Goal: Find specific page/section: Find specific page/section

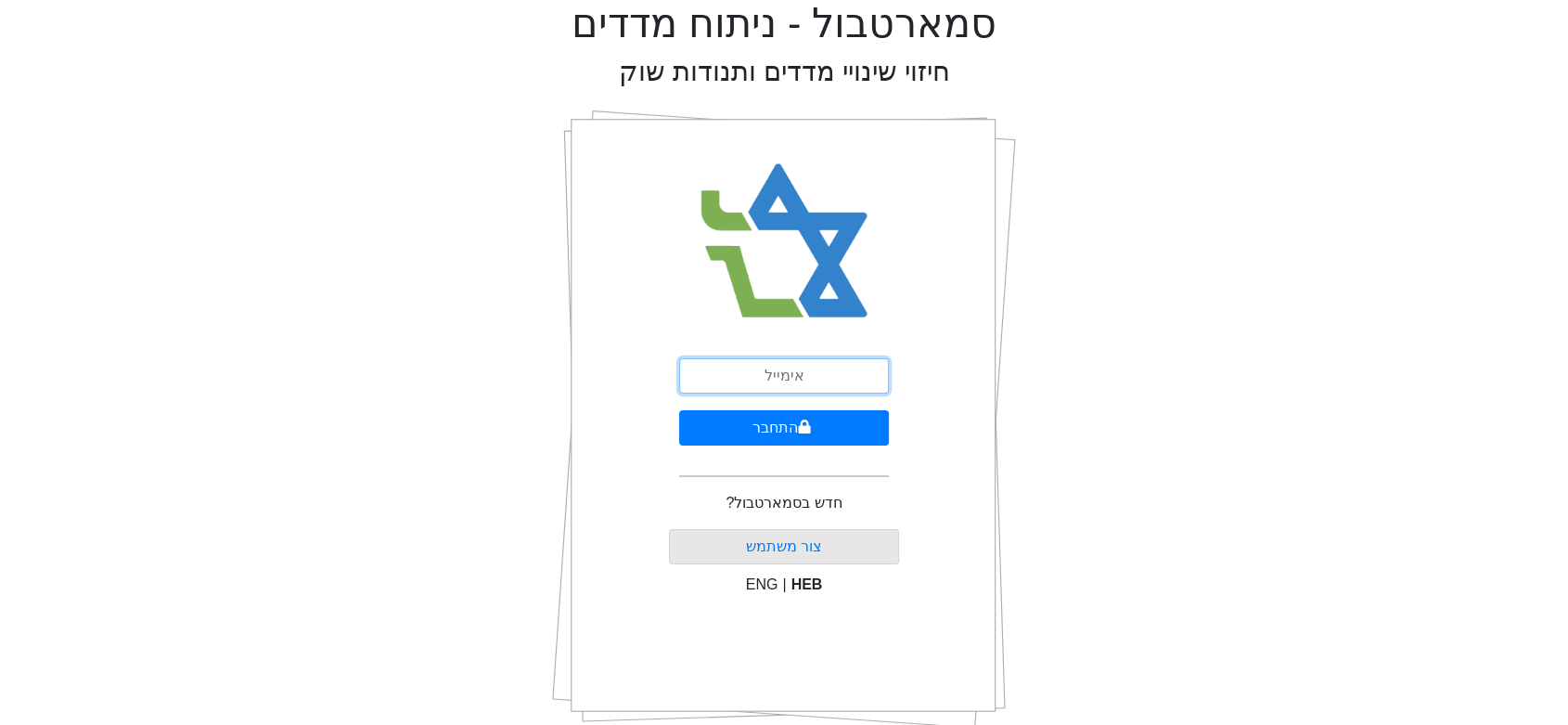
click at [807, 381] on input "email" at bounding box center [783, 376] width 209 height 36
type input "[EMAIL_ADDRESS][DOMAIN_NAME]"
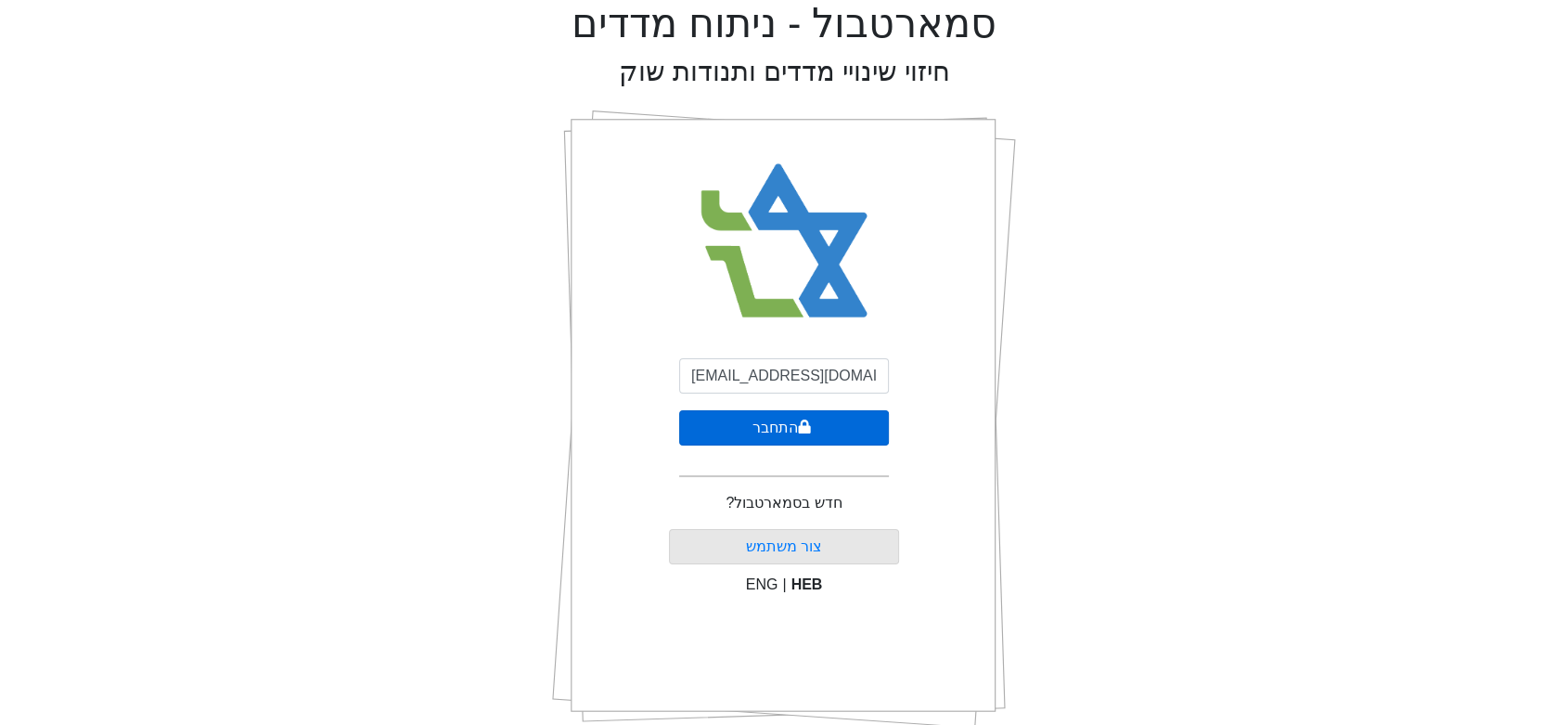
click at [780, 434] on button "התחבר" at bounding box center [783, 428] width 209 height 36
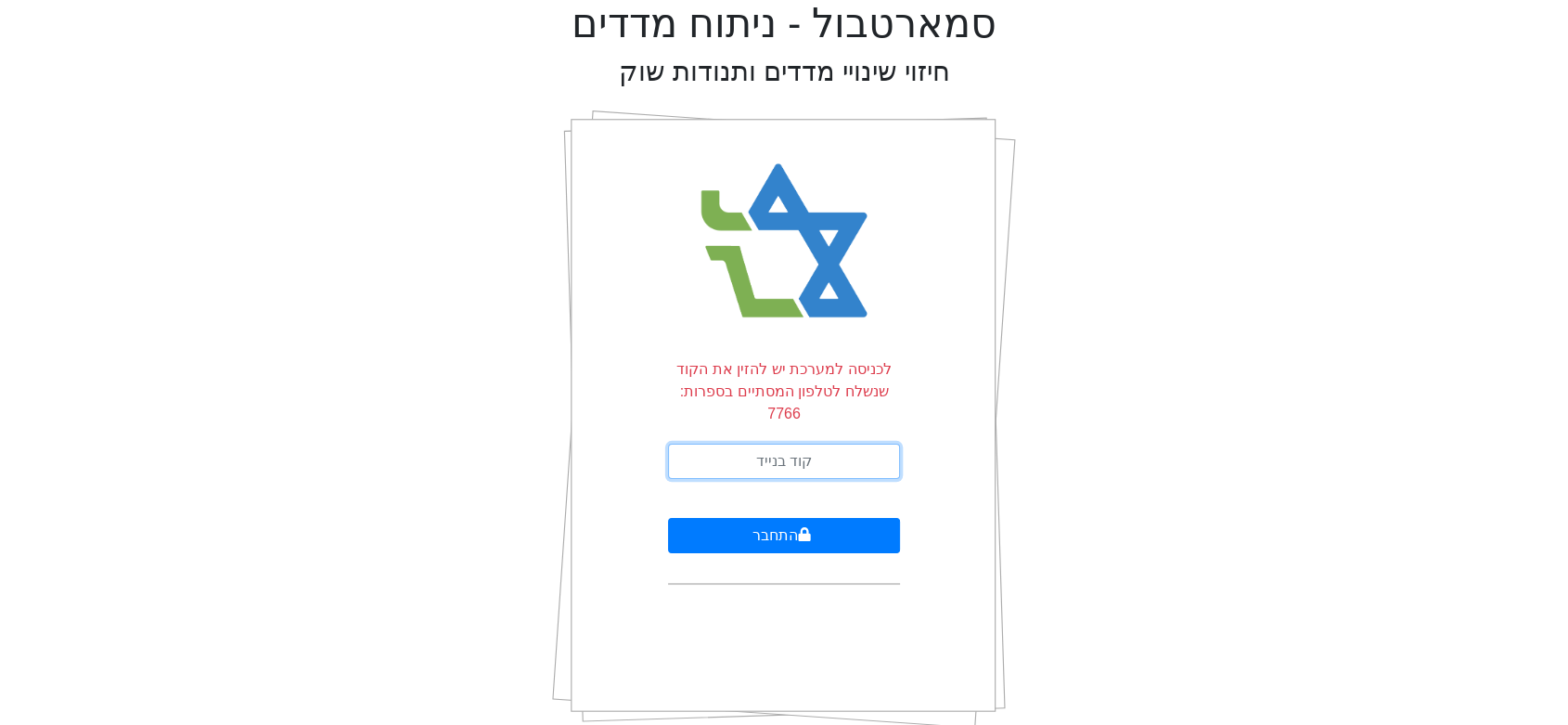
click at [783, 443] on input "text" at bounding box center [783, 461] width 232 height 36
type input "582173"
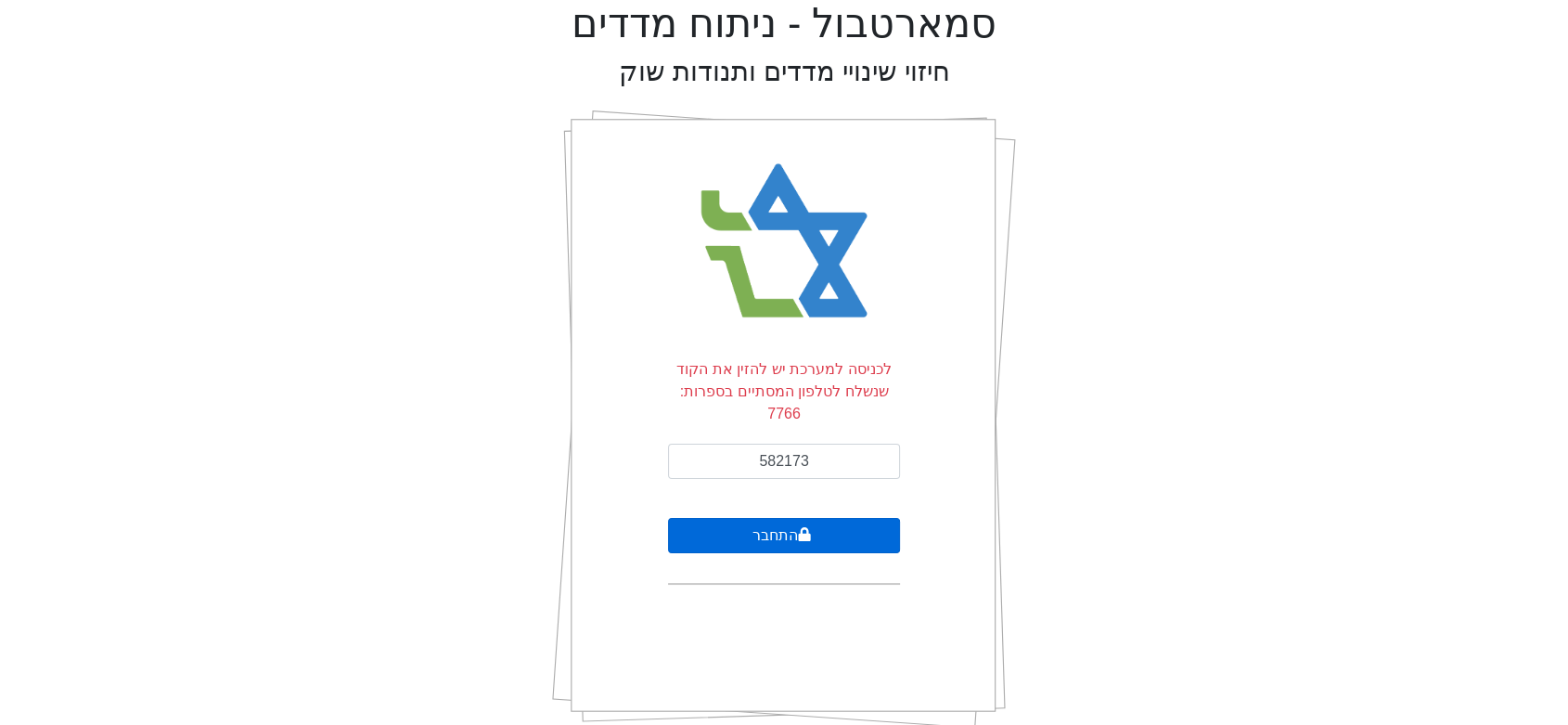
click at [772, 517] on button "התחבר" at bounding box center [783, 535] width 232 height 36
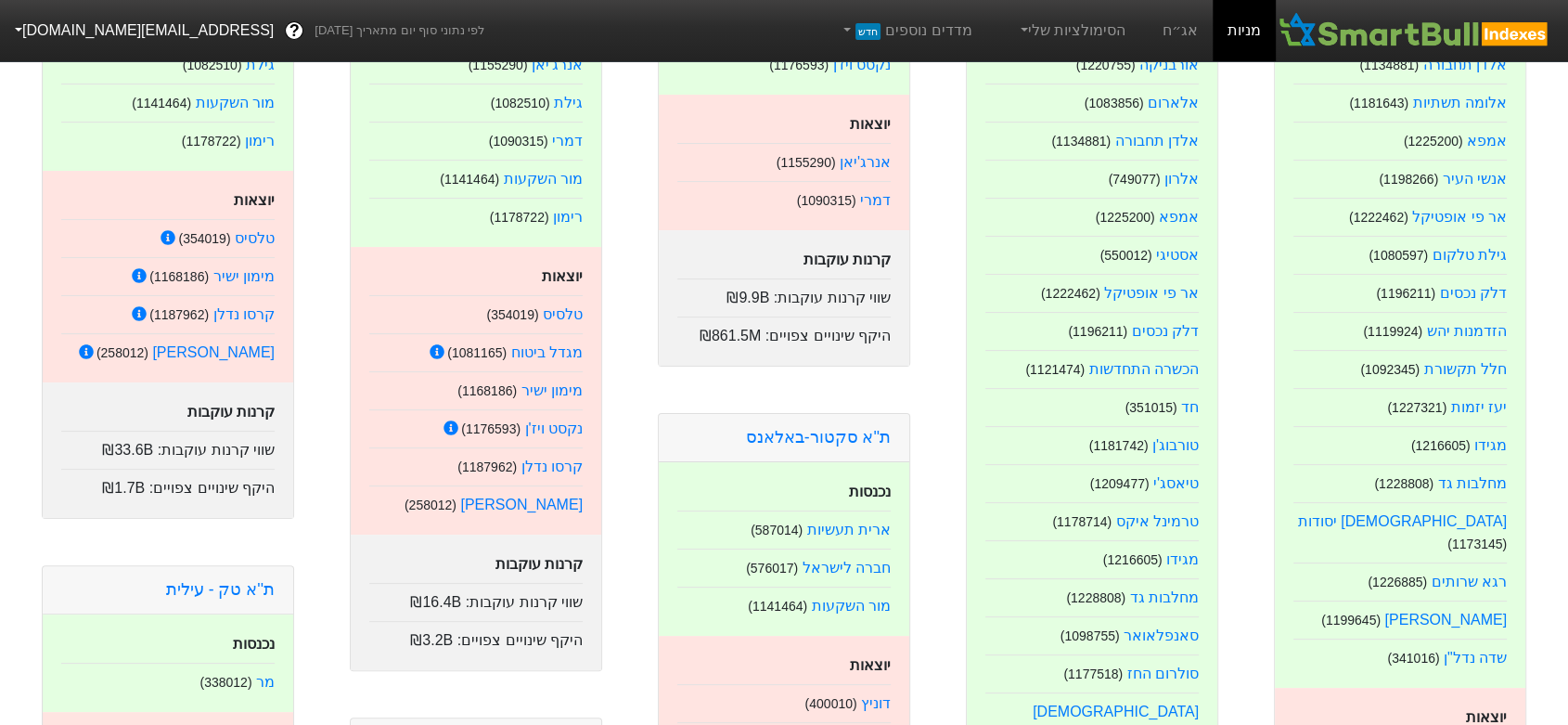
scroll to position [309, 0]
